Goal: Use online tool/utility: Utilize a website feature to perform a specific function

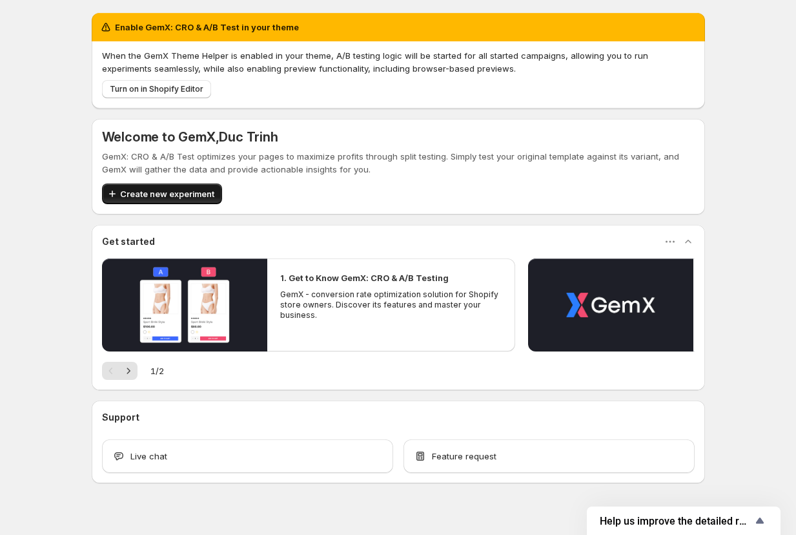
click at [190, 199] on span "Create new experiment" at bounding box center [167, 193] width 94 height 13
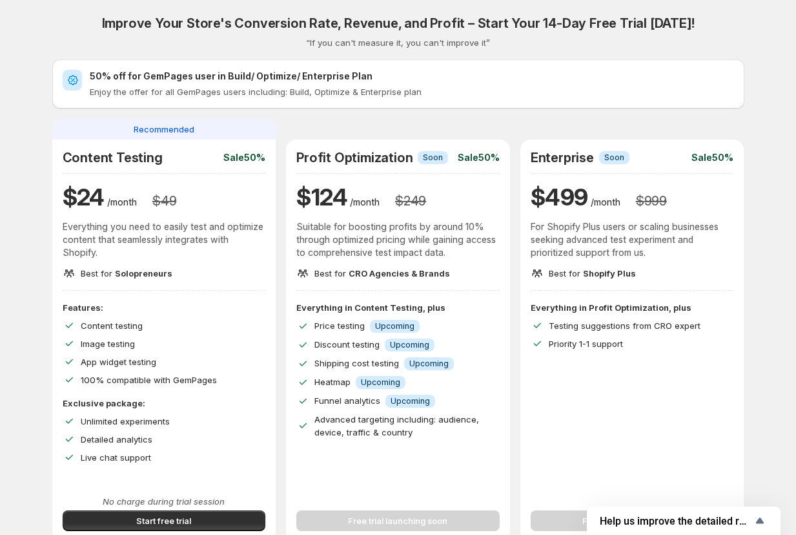
click at [312, 57] on div "Improve Your Store's Conversion Rate, Revenue, and Profit – Start Your 14-Day F…" at bounding box center [398, 278] width 692 height 526
click at [139, 28] on h2 "Improve Your Store's Conversion Rate, Revenue, and Profit – Start Your 14-Day F…" at bounding box center [398, 22] width 593 height 15
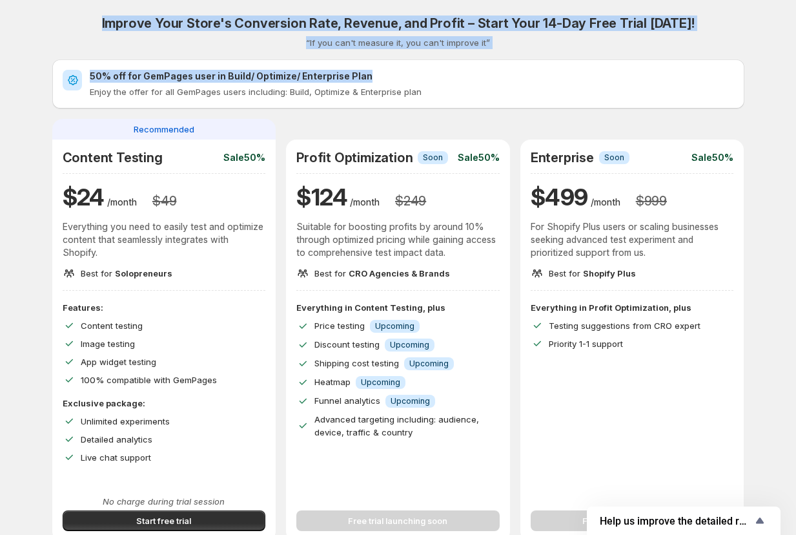
drag, startPoint x: 109, startPoint y: 11, endPoint x: 453, endPoint y: 81, distance: 351.2
click at [456, 77] on div "Improve Your Store's Conversion Rate, Revenue, and Profit – Start Your 14-Day F…" at bounding box center [397, 459] width 765 height 919
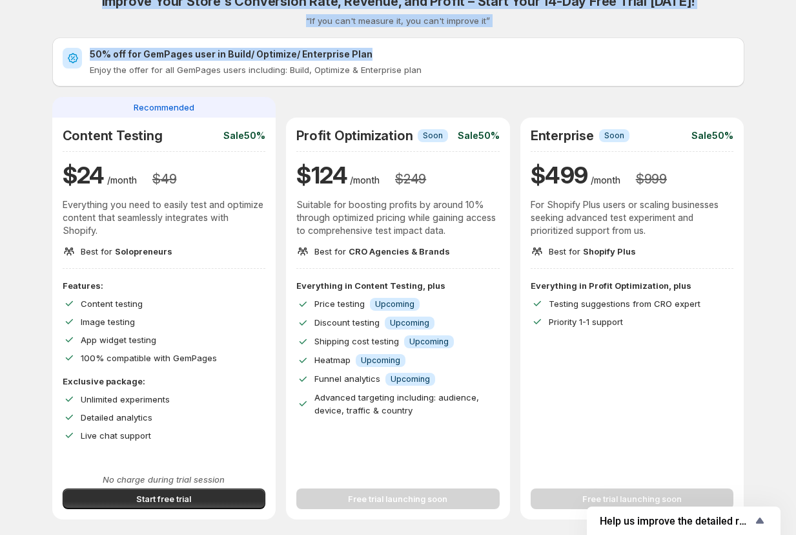
scroll to position [37, 0]
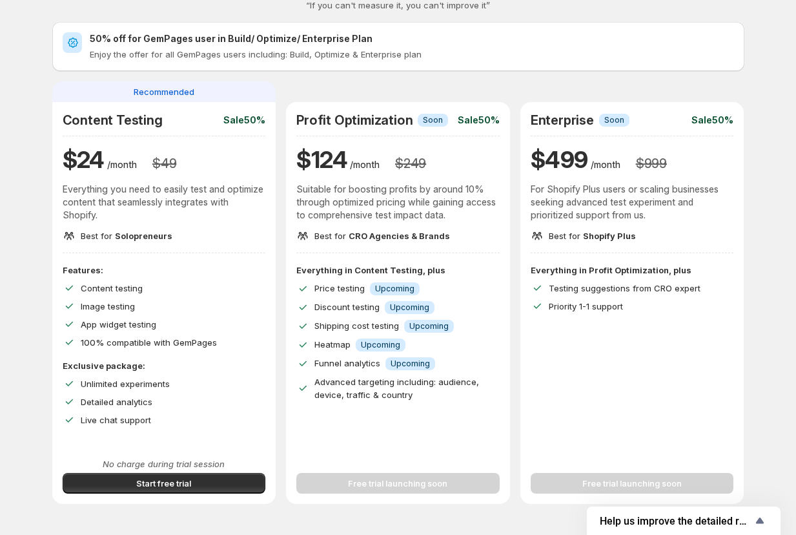
click at [35, 200] on div "Improve Your Store's Conversion Rate, Revenue, and Profit – Start Your 14-Day F…" at bounding box center [397, 422] width 765 height 919
click at [43, 167] on div "Improve Your Store's Conversion Rate, Revenue, and Profit – Start Your 14-Day F…" at bounding box center [398, 428] width 723 height 906
click at [17, 110] on div "Improve Your Store's Conversion Rate, Revenue, and Profit – Start Your 14-Day F…" at bounding box center [398, 457] width 796 height 989
drag, startPoint x: 74, startPoint y: 71, endPoint x: 66, endPoint y: 71, distance: 8.4
click at [74, 71] on div "Improve Your Store's Conversion Rate, Revenue, and Profit – Start Your 14-Day F…" at bounding box center [398, 241] width 692 height 526
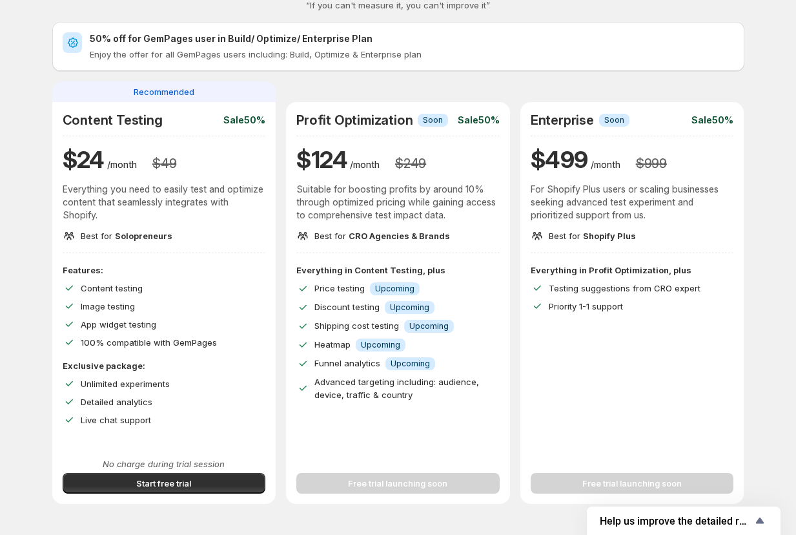
click at [31, 190] on div "Improve Your Store's Conversion Rate, Revenue, and Profit – Start Your 14-Day F…" at bounding box center [397, 422] width 765 height 919
